Goal: Find specific page/section

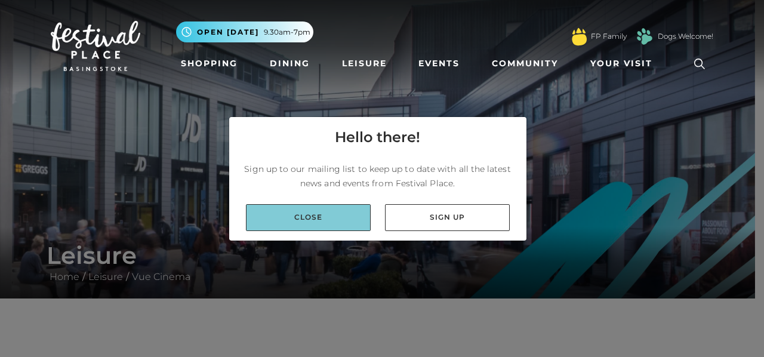
click at [286, 220] on link "Close" at bounding box center [308, 217] width 125 height 27
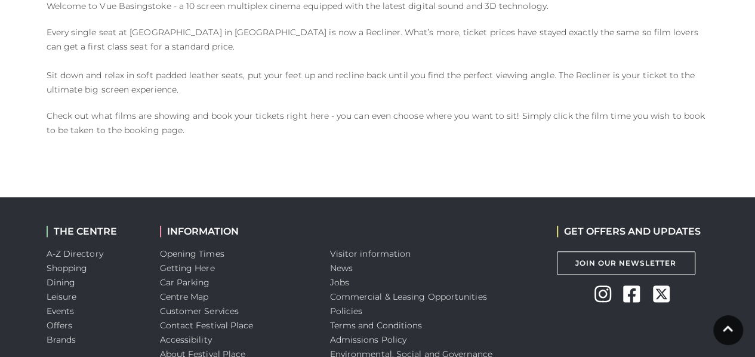
scroll to position [704, 0]
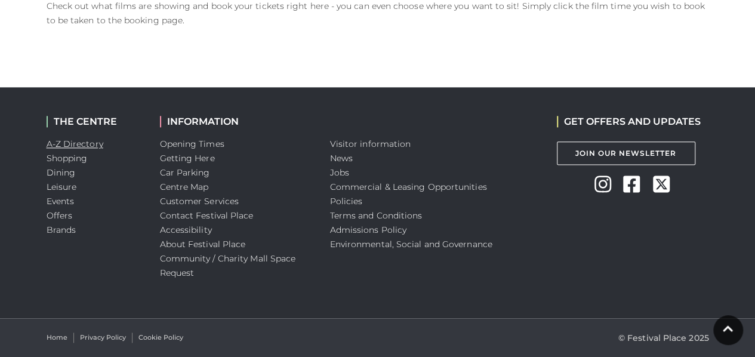
click at [69, 140] on link "A-Z Directory" at bounding box center [75, 143] width 57 height 11
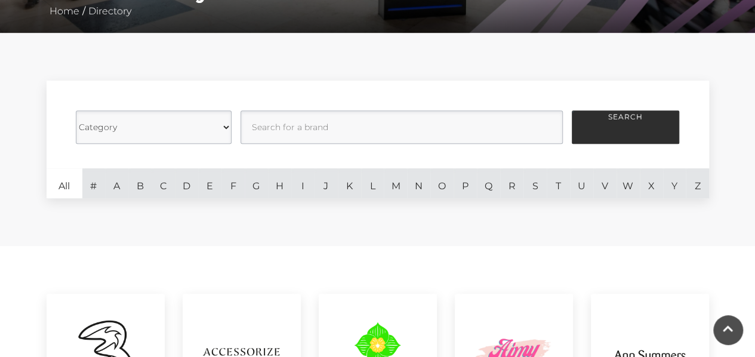
scroll to position [298, 0]
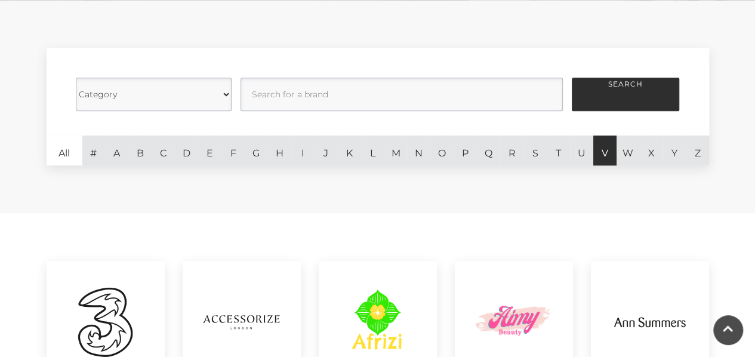
click at [606, 159] on link "V" at bounding box center [604, 150] width 23 height 30
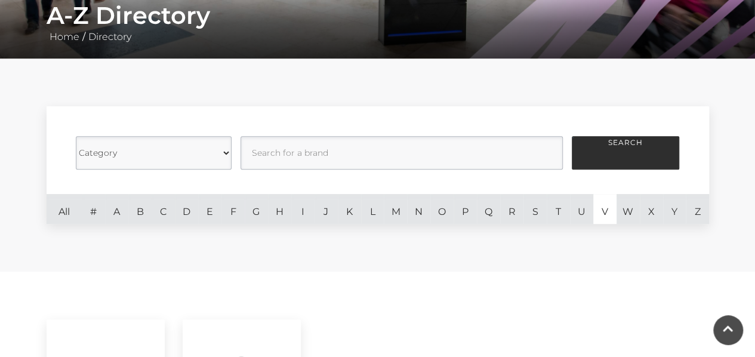
scroll to position [239, 0]
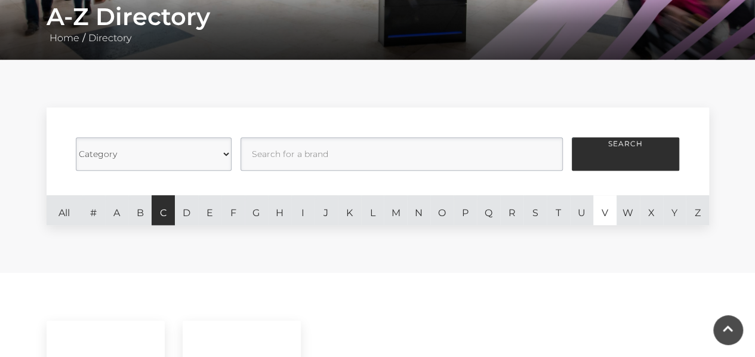
click at [163, 215] on link "C" at bounding box center [163, 210] width 23 height 30
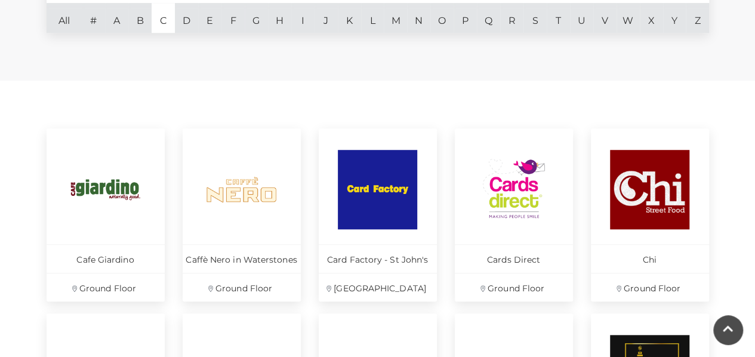
scroll to position [239, 0]
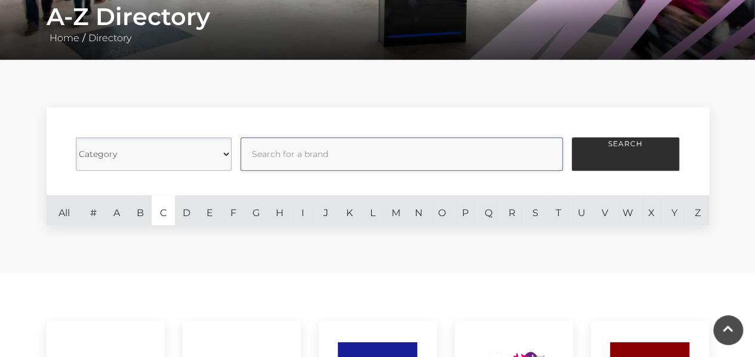
click at [277, 150] on input "text" at bounding box center [401, 153] width 322 height 33
type input "vue"
click at [631, 150] on button "Search" at bounding box center [625, 153] width 107 height 33
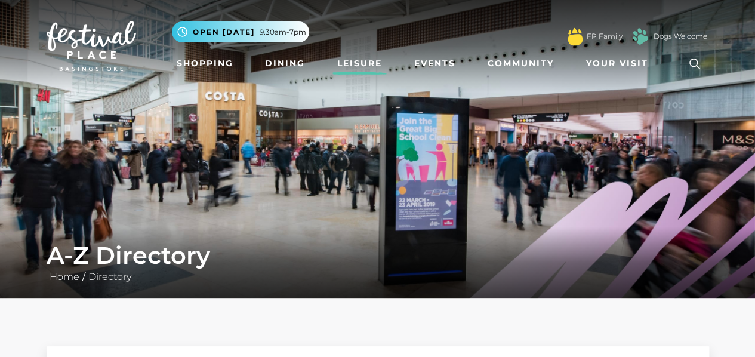
click at [370, 63] on link "Leisure" at bounding box center [359, 64] width 54 height 22
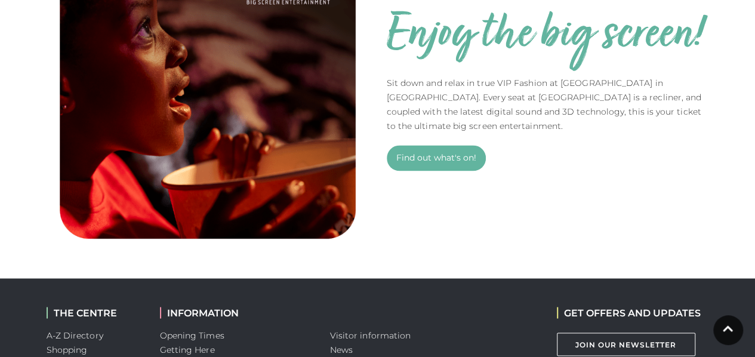
scroll to position [1014, 0]
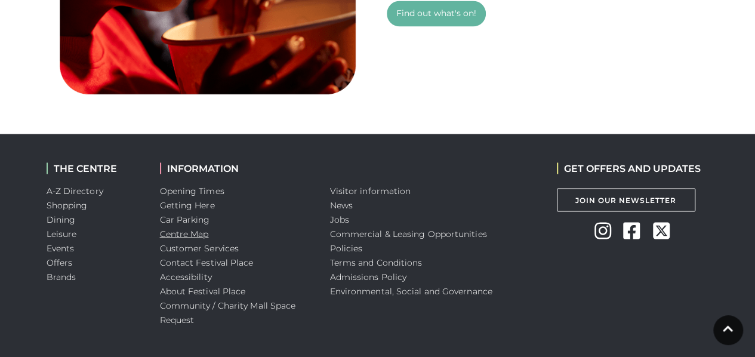
click at [180, 234] on link "Centre Map" at bounding box center [184, 233] width 49 height 11
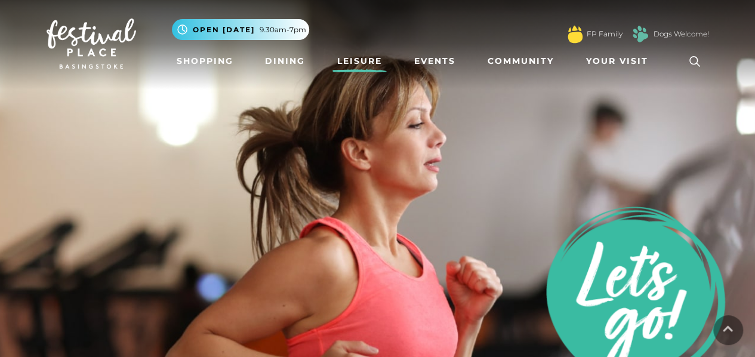
scroll to position [0, 0]
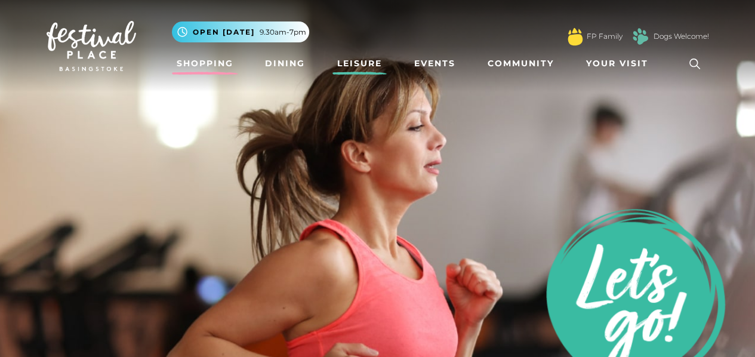
click at [204, 60] on link "Shopping" at bounding box center [205, 64] width 66 height 22
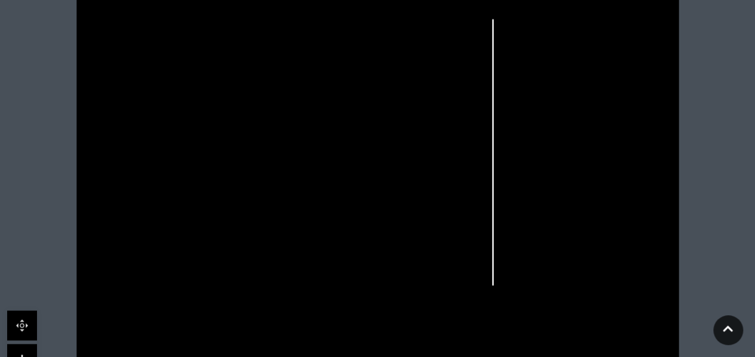
scroll to position [358, 0]
drag, startPoint x: 377, startPoint y: 146, endPoint x: 693, endPoint y: 110, distance: 317.6
click at [693, 110] on icon at bounding box center [377, 208] width 755 height 425
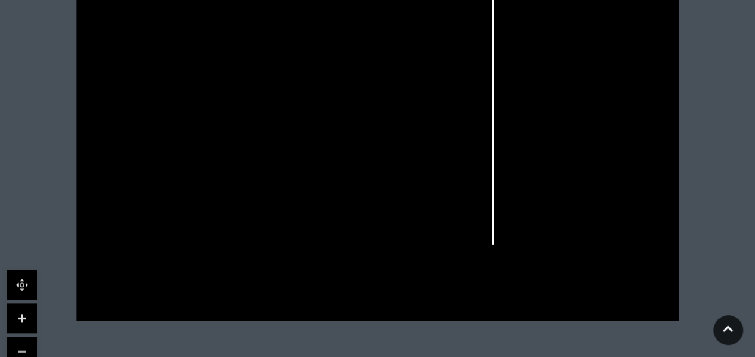
scroll to position [477, 0]
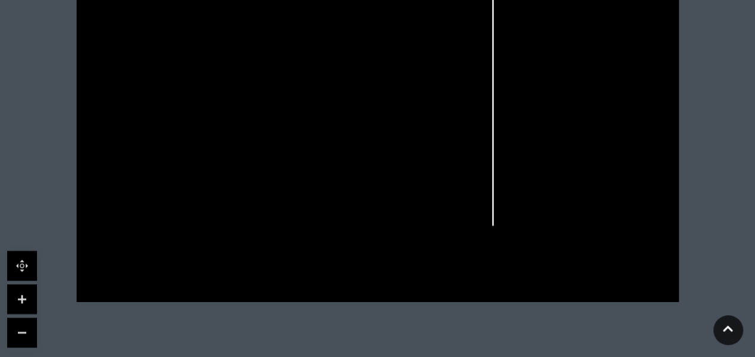
click at [23, 297] on link at bounding box center [22, 299] width 30 height 30
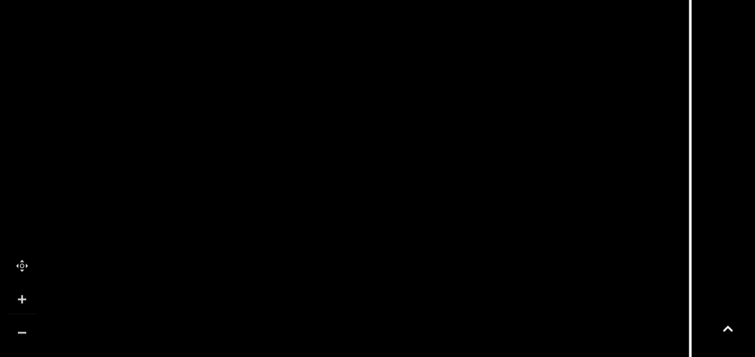
drag, startPoint x: 509, startPoint y: 251, endPoint x: 615, endPoint y: 355, distance: 148.5
click at [615, 356] on icon at bounding box center [482, 195] width 1358 height 764
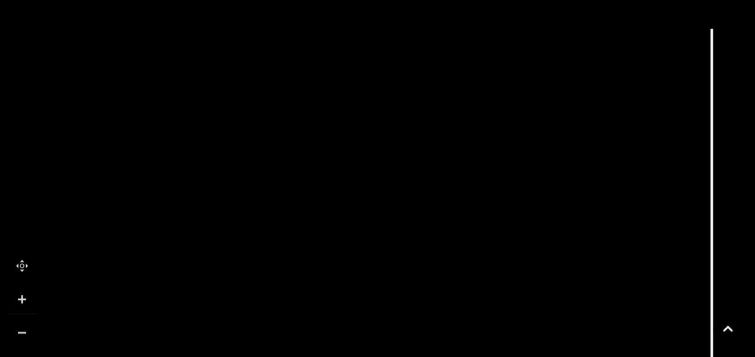
drag, startPoint x: 34, startPoint y: 103, endPoint x: 51, endPoint y: 222, distance: 120.6
click at [51, 222] on icon at bounding box center [504, 263] width 1358 height 764
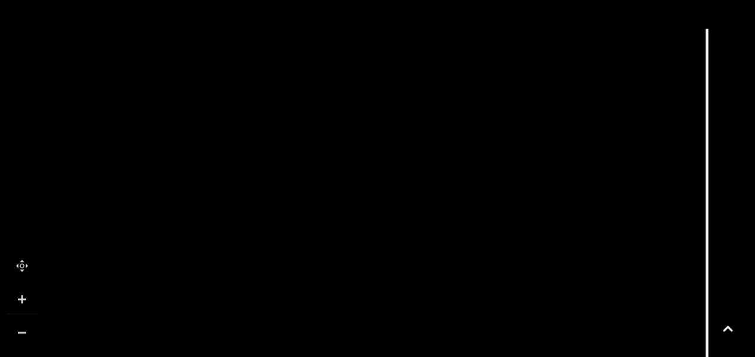
drag, startPoint x: 416, startPoint y: 13, endPoint x: 375, endPoint y: 60, distance: 62.1
click at [400, 72] on icon at bounding box center [499, 263] width 1358 height 764
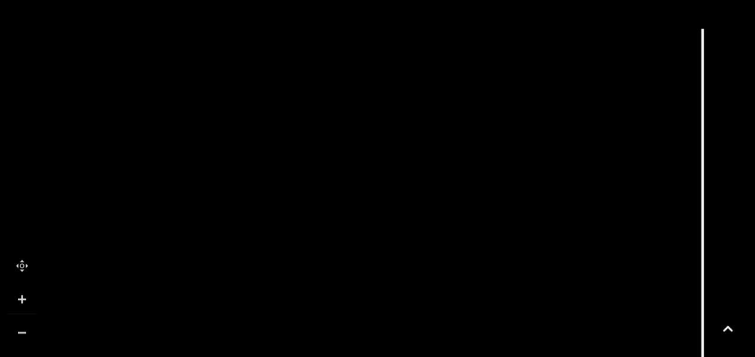
drag, startPoint x: 286, startPoint y: 55, endPoint x: 109, endPoint y: 135, distance: 194.9
click at [311, 72] on icon at bounding box center [495, 263] width 1358 height 764
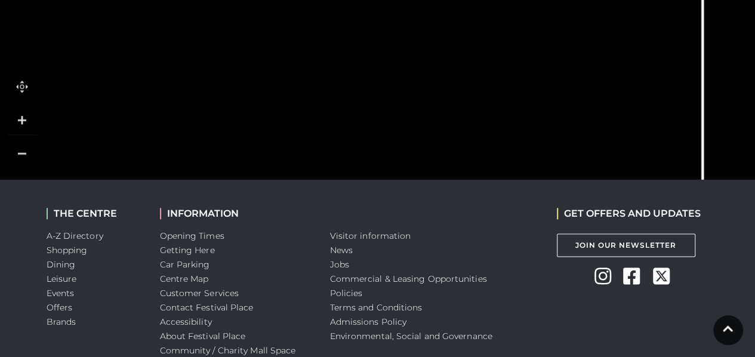
scroll to position [597, 0]
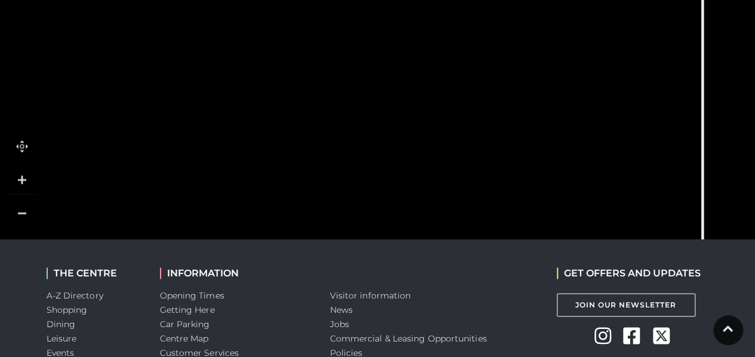
click at [20, 213] on link at bounding box center [22, 213] width 30 height 30
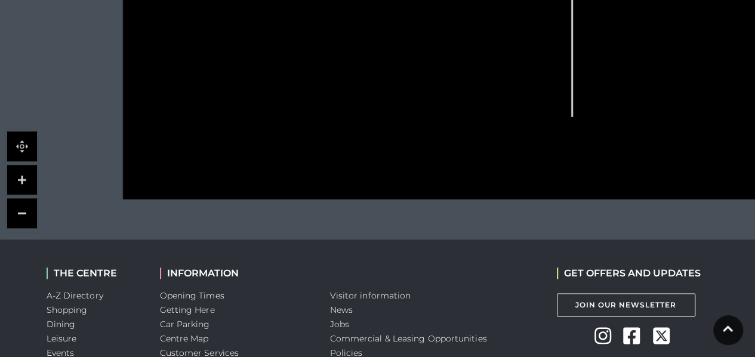
scroll to position [477, 0]
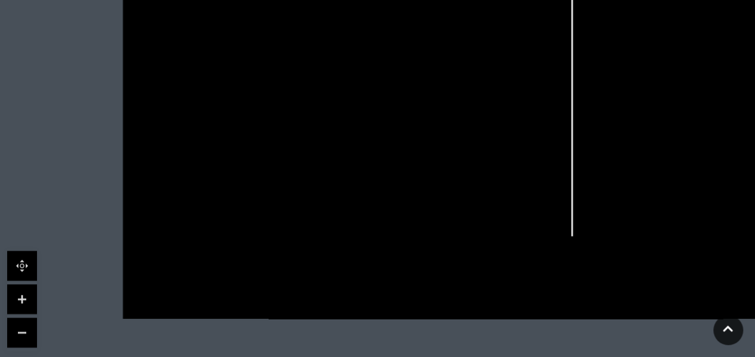
click at [21, 293] on link at bounding box center [22, 299] width 30 height 30
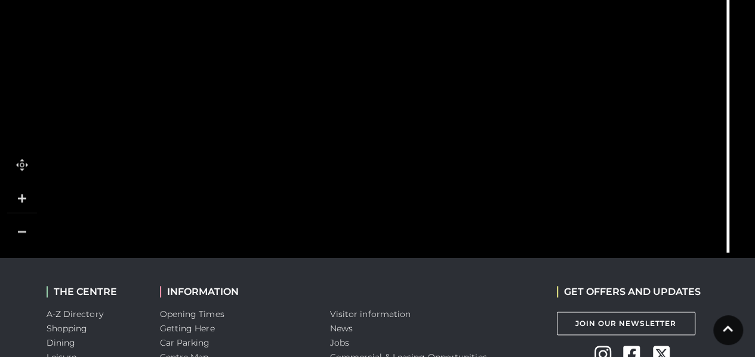
scroll to position [597, 0]
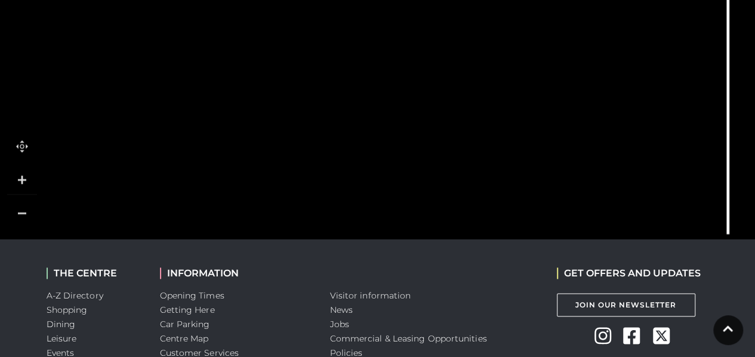
click at [18, 214] on link at bounding box center [22, 213] width 30 height 30
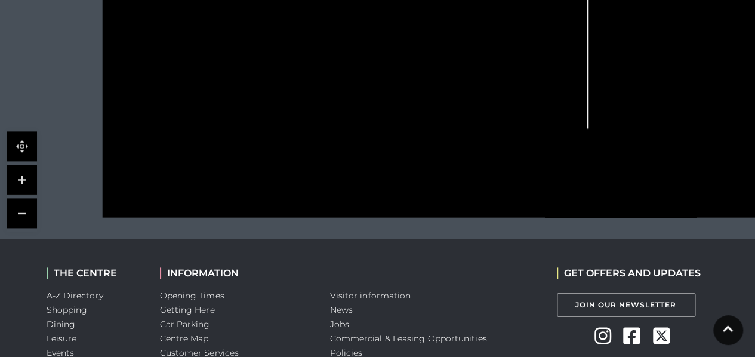
click at [18, 183] on link at bounding box center [22, 180] width 30 height 30
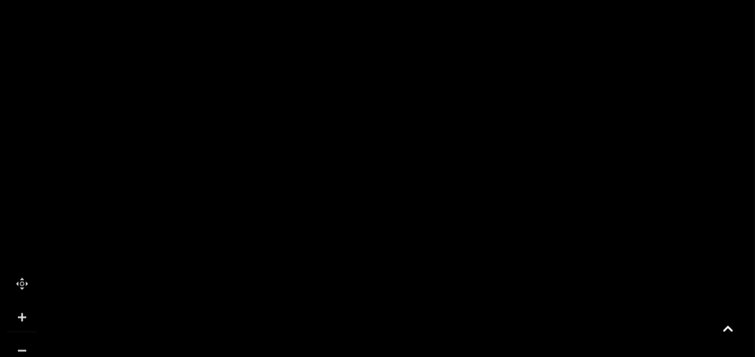
scroll to position [477, 0]
click at [21, 332] on link at bounding box center [22, 332] width 30 height 30
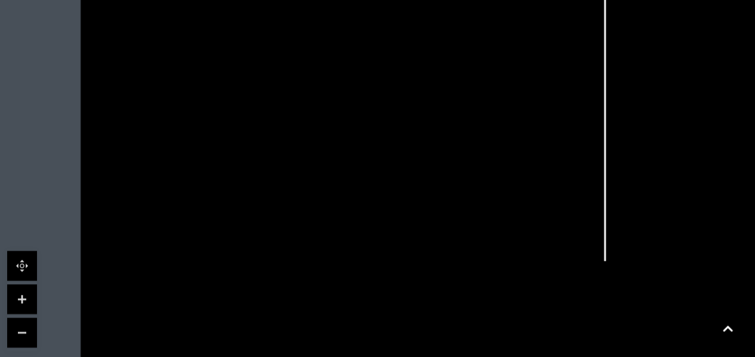
click at [14, 295] on link at bounding box center [22, 299] width 30 height 30
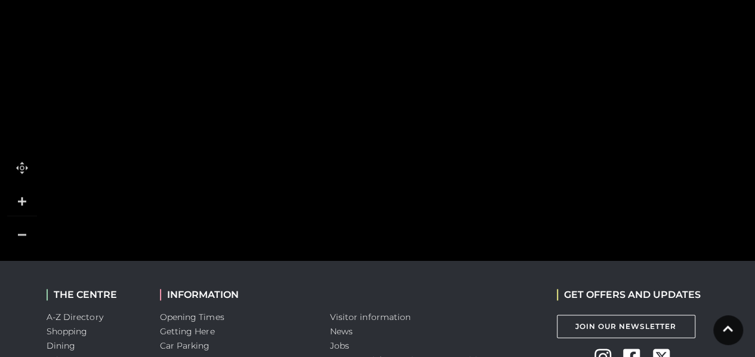
scroll to position [560, 0]
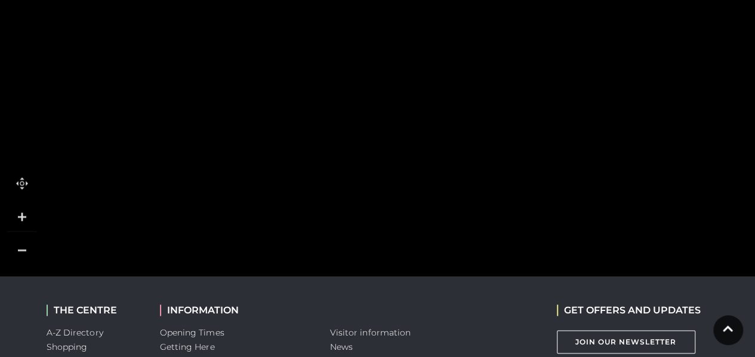
drag, startPoint x: 69, startPoint y: 229, endPoint x: 174, endPoint y: 92, distance: 172.3
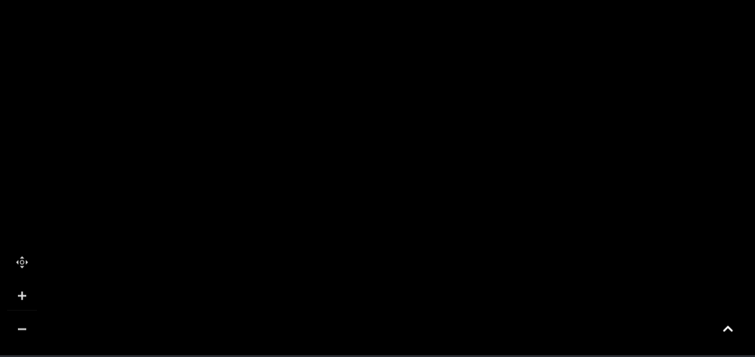
scroll to position [500, 0]
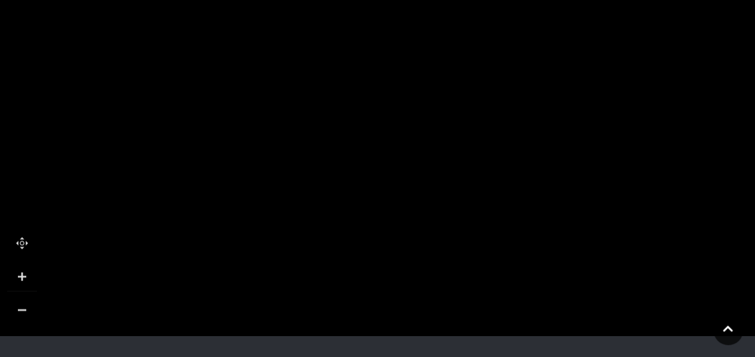
click at [20, 313] on link at bounding box center [22, 310] width 30 height 30
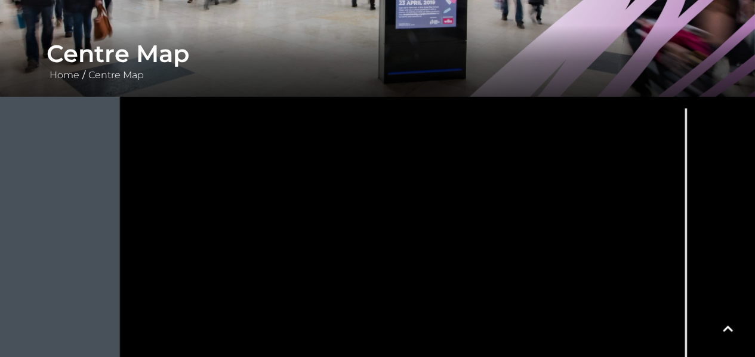
scroll to position [202, 0]
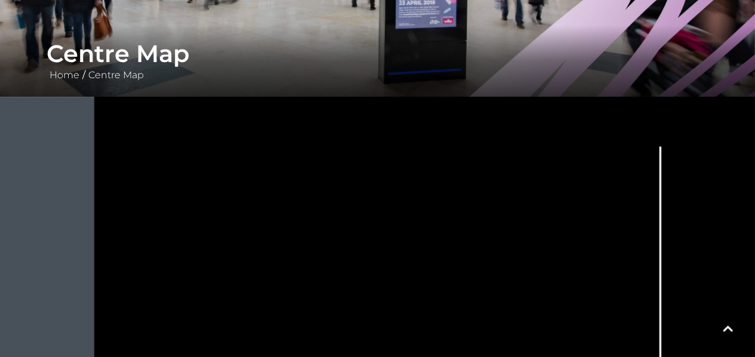
drag, startPoint x: 414, startPoint y: 133, endPoint x: 388, endPoint y: 171, distance: 46.0
click at [388, 171] on icon at bounding box center [503, 324] width 1026 height 578
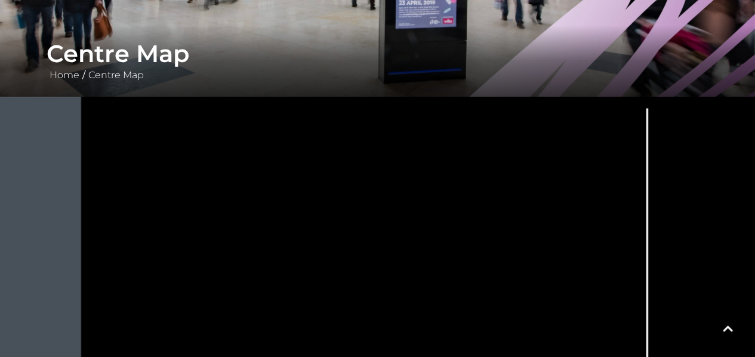
drag, startPoint x: 155, startPoint y: 308, endPoint x: 141, endPoint y: 260, distance: 50.1
click at [141, 260] on icon at bounding box center [490, 285] width 1026 height 578
drag, startPoint x: 116, startPoint y: 297, endPoint x: 115, endPoint y: 279, distance: 17.3
click at [115, 279] on icon at bounding box center [489, 285] width 1026 height 578
drag, startPoint x: 115, startPoint y: 305, endPoint x: 118, endPoint y: 285, distance: 20.4
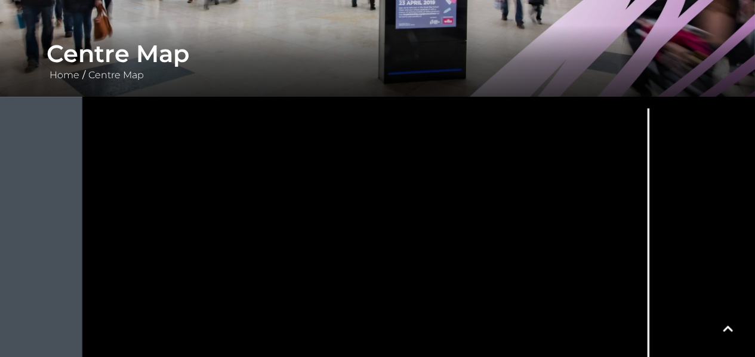
click at [118, 285] on icon at bounding box center [491, 285] width 1026 height 578
drag, startPoint x: 575, startPoint y: 179, endPoint x: 576, endPoint y: 134, distance: 45.4
click at [576, 134] on icon at bounding box center [492, 285] width 1026 height 578
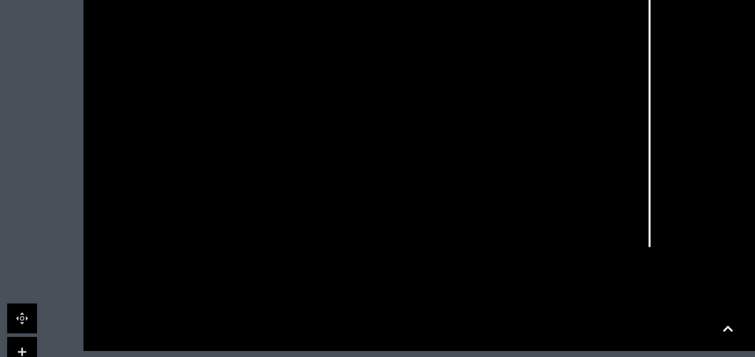
scroll to position [440, 0]
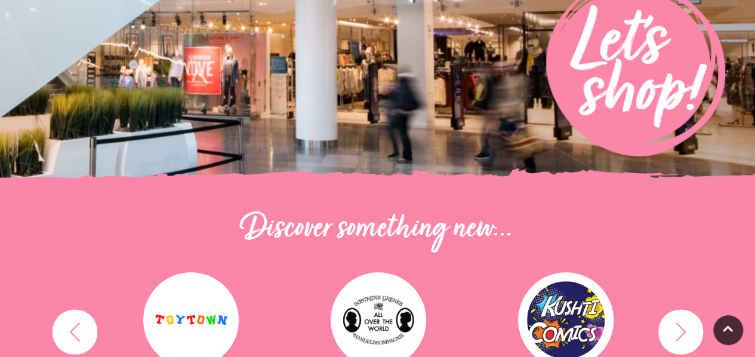
scroll to position [418, 0]
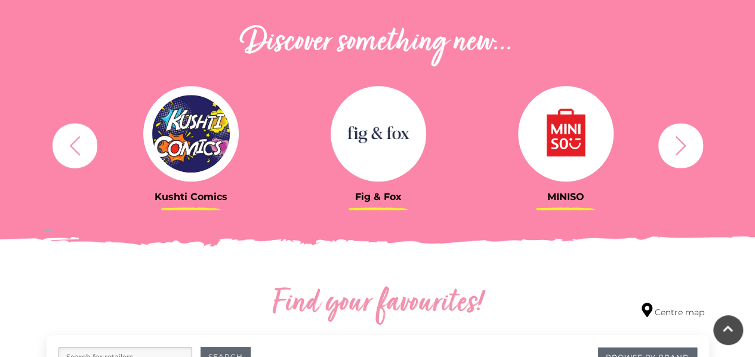
click at [681, 149] on icon "button" at bounding box center [680, 144] width 11 height 19
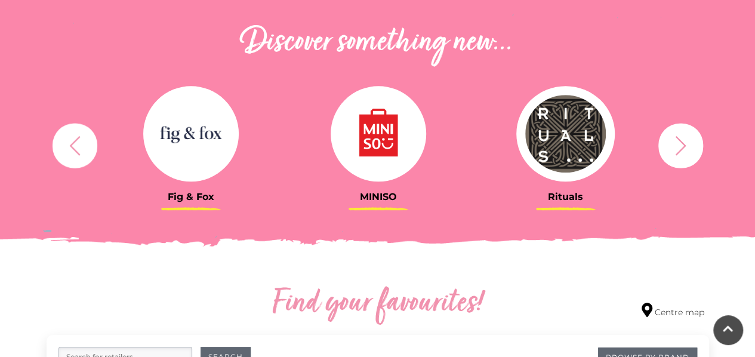
click at [681, 149] on icon "button" at bounding box center [680, 144] width 11 height 19
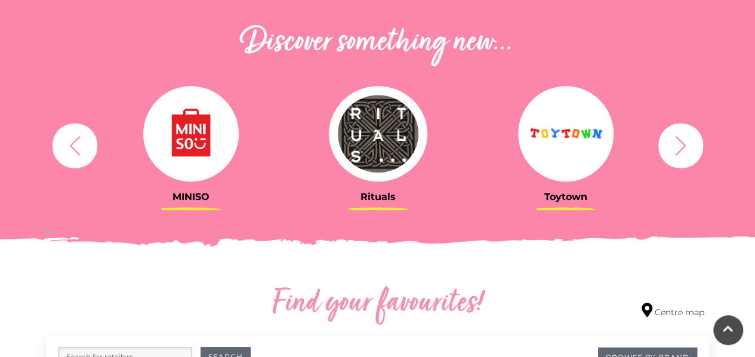
click at [681, 149] on icon "button" at bounding box center [680, 144] width 11 height 19
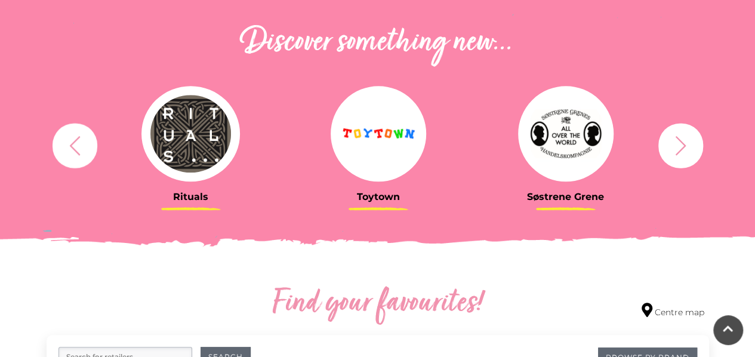
scroll to position [597, 0]
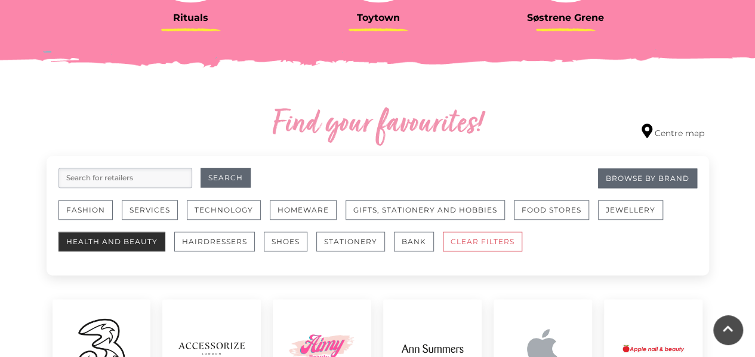
click at [135, 243] on button "Health and Beauty" at bounding box center [111, 241] width 107 height 20
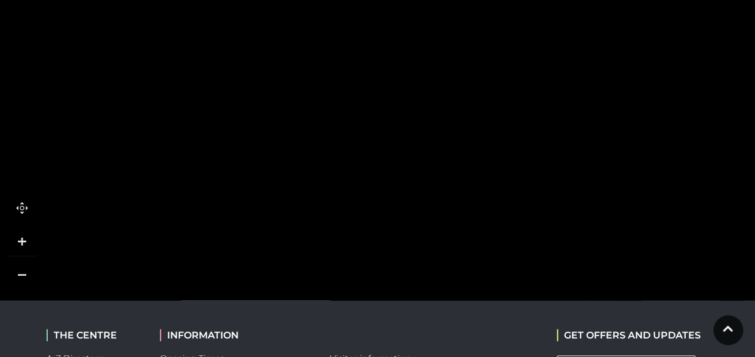
scroll to position [895, 0]
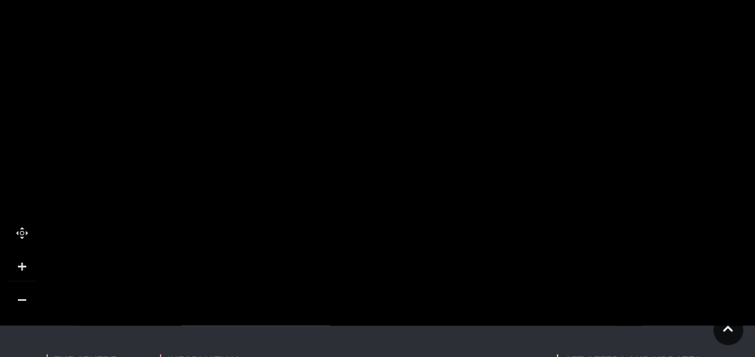
click at [20, 298] on link at bounding box center [22, 300] width 30 height 30
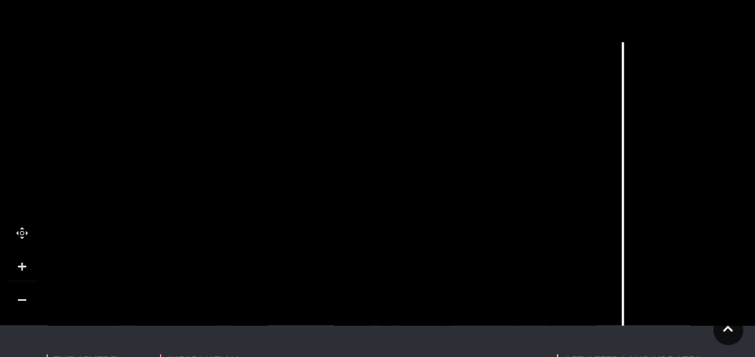
drag, startPoint x: 340, startPoint y: 114, endPoint x: 314, endPoint y: 331, distance: 218.7
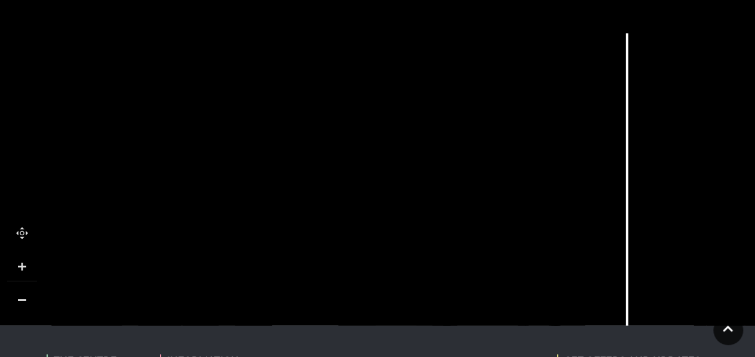
drag, startPoint x: 367, startPoint y: 35, endPoint x: 372, endPoint y: 25, distance: 11.2
click at [372, 25] on icon at bounding box center [444, 238] width 1211 height 670
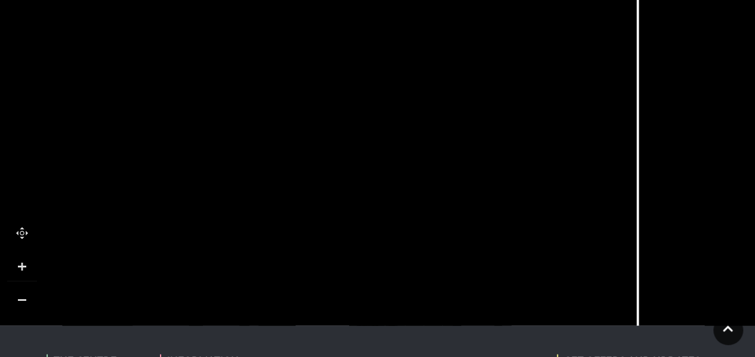
drag, startPoint x: 520, startPoint y: 106, endPoint x: 530, endPoint y: 46, distance: 61.1
click at [530, 46] on icon at bounding box center [455, 177] width 1211 height 670
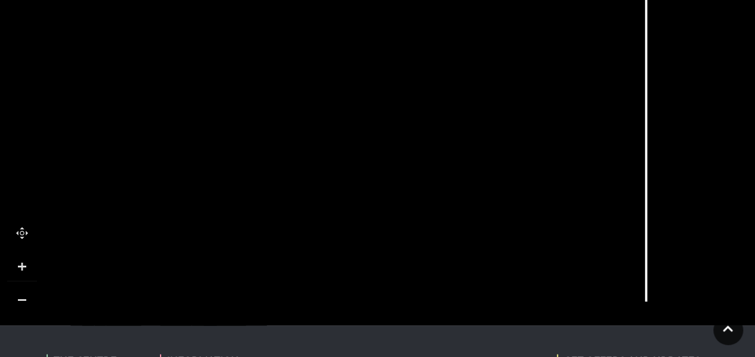
drag, startPoint x: 212, startPoint y: 208, endPoint x: 221, endPoint y: 118, distance: 91.1
click at [221, 118] on polygon at bounding box center [273, 137] width 406 height 470
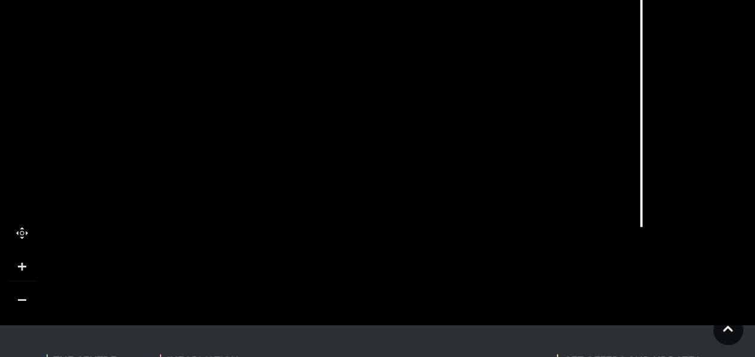
drag, startPoint x: 163, startPoint y: 229, endPoint x: 159, endPoint y: 155, distance: 74.7
click at [159, 155] on polygon at bounding box center [269, 62] width 406 height 470
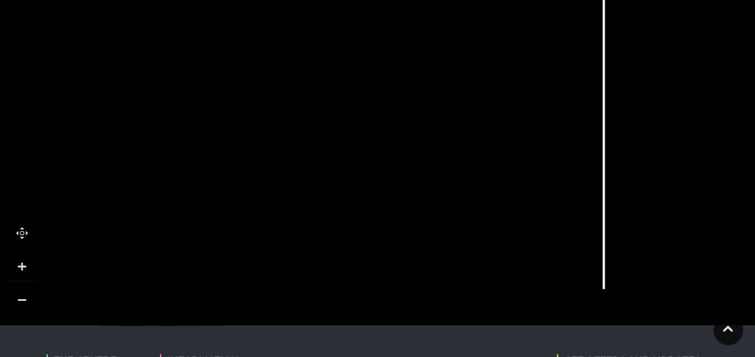
drag, startPoint x: 325, startPoint y: 261, endPoint x: 280, endPoint y: 345, distance: 95.0
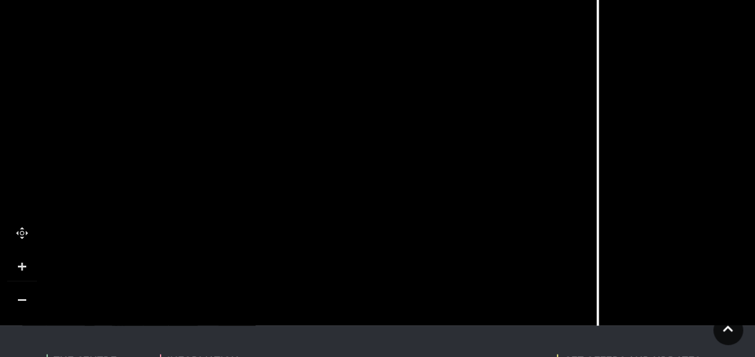
drag, startPoint x: 288, startPoint y: 140, endPoint x: 282, endPoint y: 192, distance: 52.2
click at [282, 192] on icon at bounding box center [415, 126] width 1211 height 670
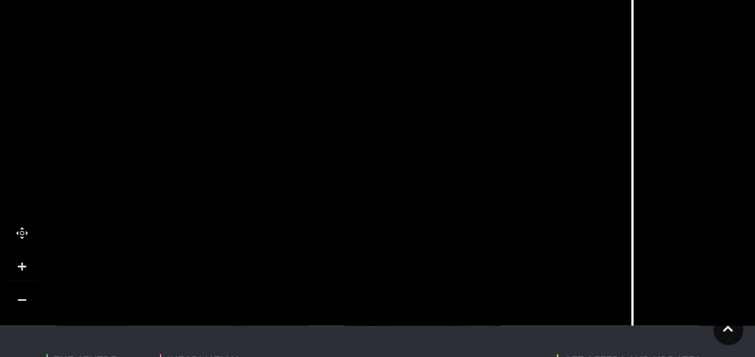
drag, startPoint x: 666, startPoint y: 126, endPoint x: 700, endPoint y: 182, distance: 65.9
click at [700, 182] on icon at bounding box center [449, 183] width 1211 height 670
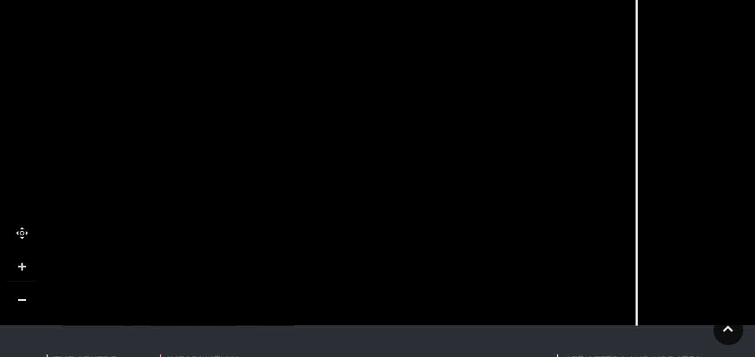
drag, startPoint x: 650, startPoint y: 206, endPoint x: 654, endPoint y: 150, distance: 56.8
click at [654, 150] on icon at bounding box center [453, 126] width 1211 height 670
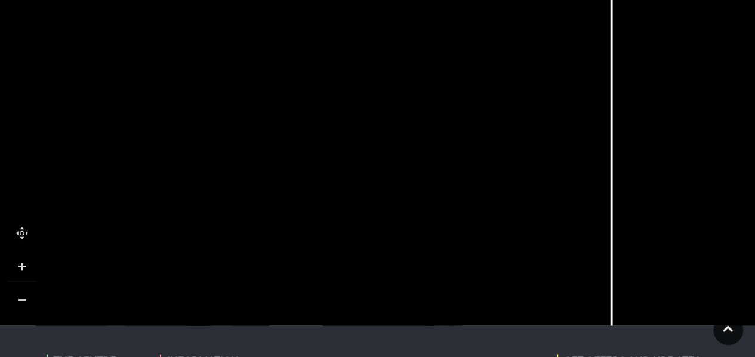
drag, startPoint x: 560, startPoint y: 275, endPoint x: 535, endPoint y: 292, distance: 30.1
click at [535, 292] on icon at bounding box center [428, 142] width 1211 height 670
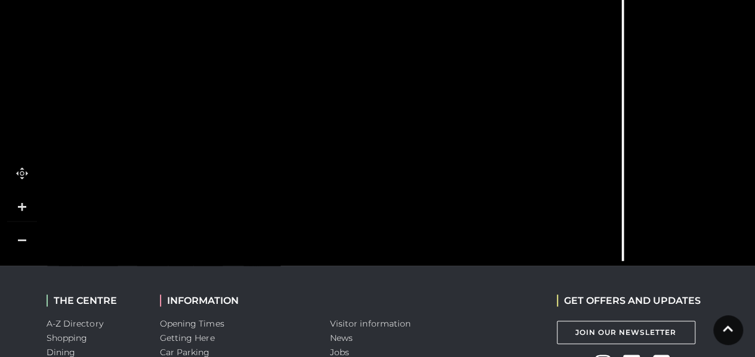
drag, startPoint x: 507, startPoint y: 233, endPoint x: 517, endPoint y: 190, distance: 43.6
click at [517, 192] on icon at bounding box center [440, 46] width 1211 height 670
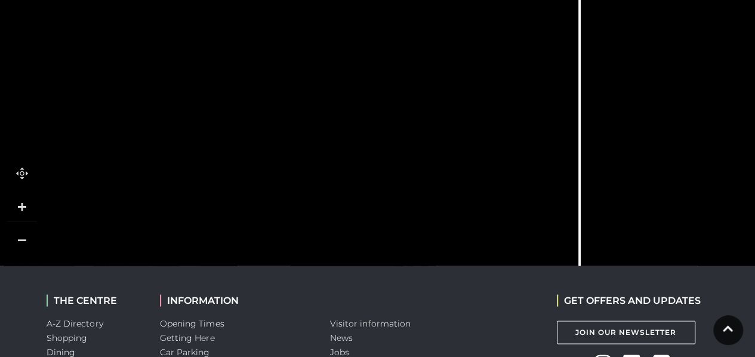
drag, startPoint x: 300, startPoint y: 190, endPoint x: 260, endPoint y: 260, distance: 80.4
click at [260, 260] on icon at bounding box center [397, 95] width 1211 height 670
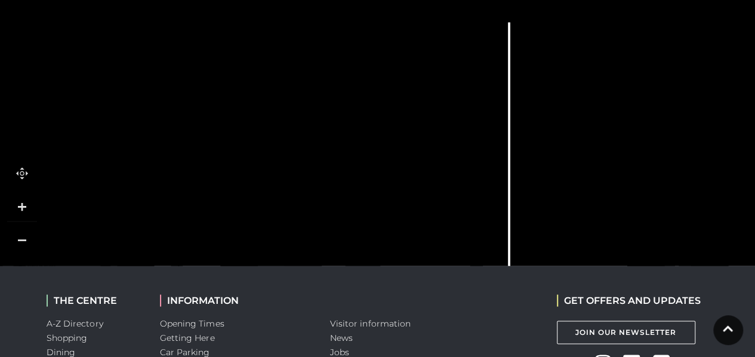
drag, startPoint x: 619, startPoint y: 91, endPoint x: 550, endPoint y: 223, distance: 148.4
click at [550, 223] on icon at bounding box center [326, 228] width 1211 height 670
